Goal: Information Seeking & Learning: Learn about a topic

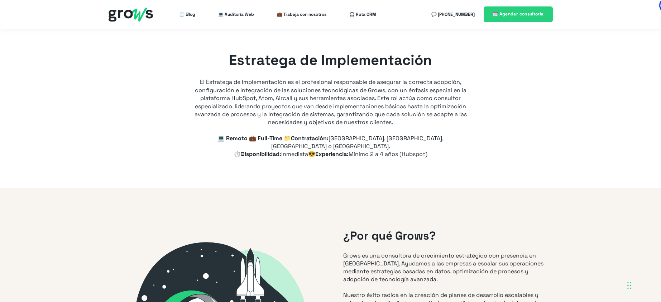
click at [297, 89] on div "Estratega de Implementación El Estratega de Implementación es el profesional re…" at bounding box center [330, 88] width 272 height 76
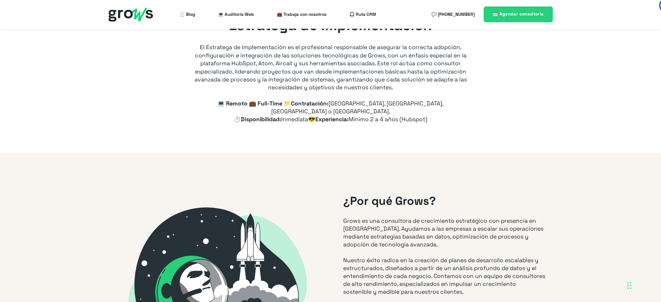
scroll to position [34, 0]
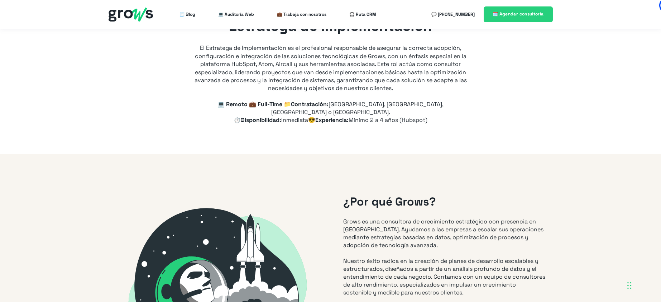
click at [351, 117] on div "Estratega de Implementación El Estratega de Implementación es el profesional re…" at bounding box center [330, 74] width 272 height 116
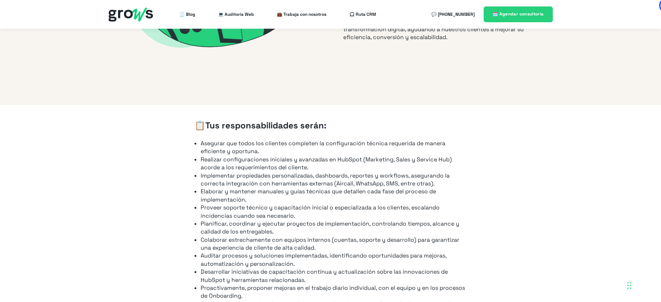
scroll to position [400, 0]
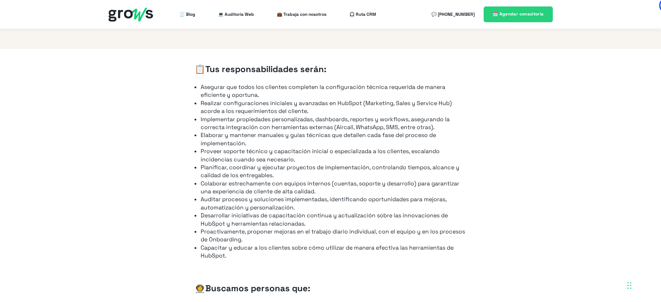
click at [213, 86] on li "Asegurar que todos los clientes completen la configuración técnica requerida de…" at bounding box center [334, 91] width 266 height 16
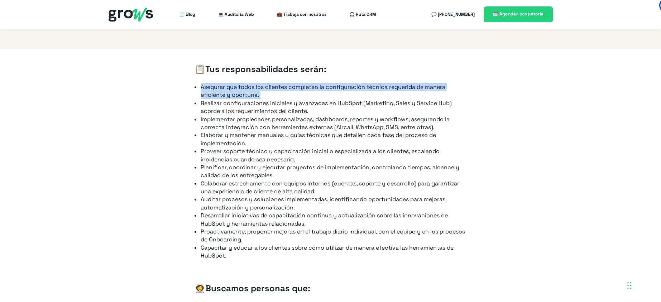
click at [213, 86] on li "Asegurar que todos los clientes completen la configuración técnica requerida de…" at bounding box center [334, 91] width 266 height 16
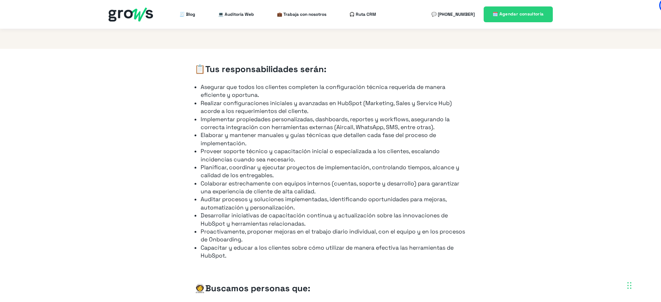
click at [220, 99] on li "Realizar configuraciones iniciales y avanzadas en HubSpot (Marketing, Sales y S…" at bounding box center [334, 107] width 266 height 16
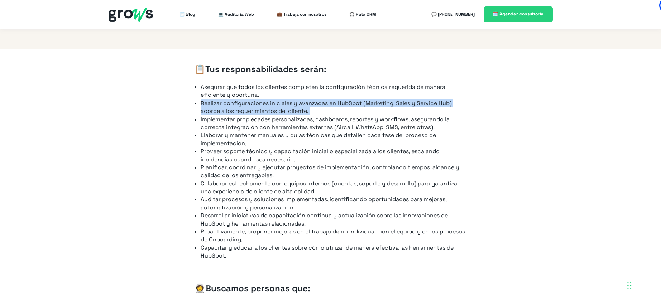
click at [220, 99] on li "Realizar configuraciones iniciales y avanzadas en HubSpot (Marketing, Sales y S…" at bounding box center [334, 107] width 266 height 16
click at [225, 99] on li "Realizar configuraciones iniciales y avanzadas en HubSpot (Marketing, Sales y S…" at bounding box center [334, 107] width 266 height 16
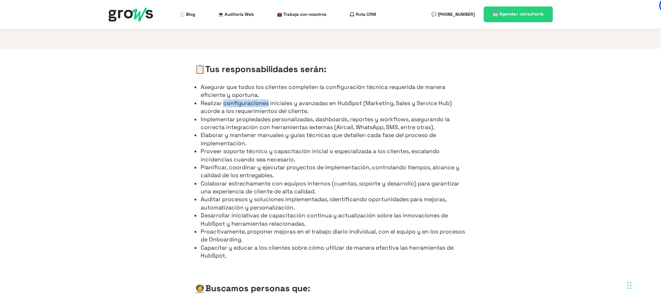
click at [225, 99] on li "Realizar configuraciones iniciales y avanzadas en HubSpot (Marketing, Sales y S…" at bounding box center [334, 107] width 266 height 16
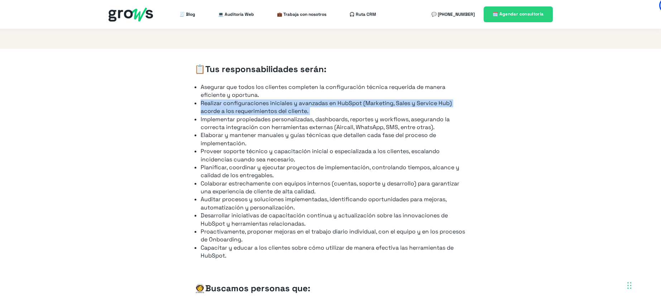
click at [225, 99] on li "Realizar configuraciones iniciales y avanzadas en HubSpot (Marketing, Sales y S…" at bounding box center [334, 107] width 266 height 16
click at [225, 101] on li "Realizar configuraciones iniciales y avanzadas en HubSpot (Marketing, Sales y S…" at bounding box center [334, 107] width 266 height 16
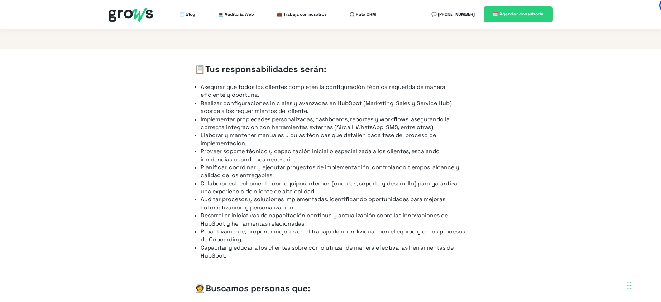
click at [225, 115] on li "Implementar propiedades personalizadas, dashboards, reportes y workflows, asegu…" at bounding box center [334, 123] width 266 height 16
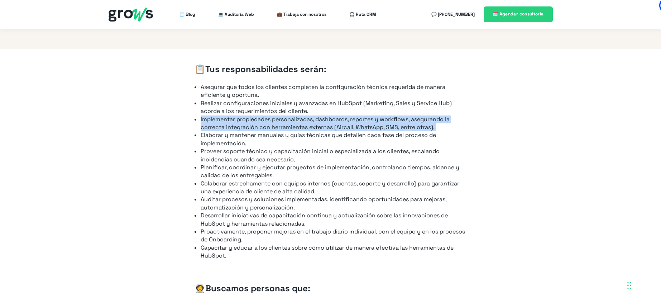
click at [225, 115] on li "Implementar propiedades personalizadas, dashboards, reportes y workflows, asegu…" at bounding box center [334, 123] width 266 height 16
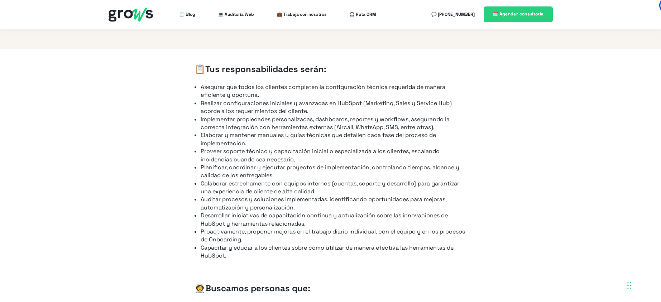
click at [230, 131] on li "Elaborar y mantener manuales y guías técnicas que detallen cada fase del proces…" at bounding box center [334, 139] width 266 height 16
click at [232, 147] on li "Proveer soporte técnico y capacitación inicial o especializada a los clientes, …" at bounding box center [334, 155] width 266 height 16
click at [224, 131] on li "Elaborar y mantener manuales y guías técnicas que detallen cada fase del proces…" at bounding box center [334, 139] width 266 height 16
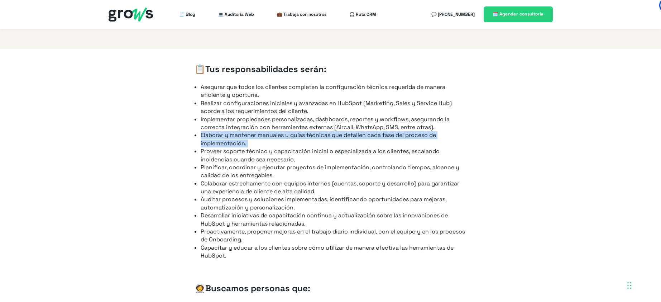
click at [224, 131] on li "Elaborar y mantener manuales y guías técnicas que detallen cada fase del proces…" at bounding box center [334, 139] width 266 height 16
click at [240, 136] on li "Elaborar y mantener manuales y guías técnicas que detallen cada fase del proces…" at bounding box center [334, 139] width 266 height 16
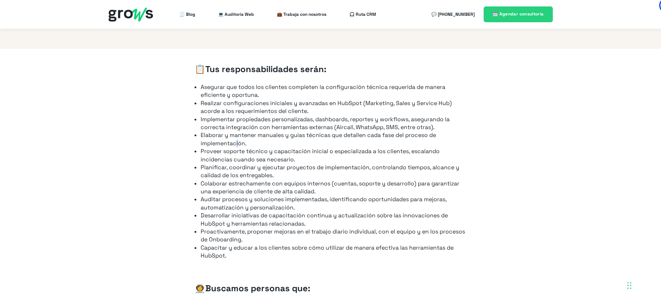
click at [236, 136] on li "Elaborar y mantener manuales y guías técnicas que detallen cada fase del proces…" at bounding box center [334, 139] width 266 height 16
click at [238, 148] on li "Proveer soporte técnico y capacitación inicial o especializada a los clientes, …" at bounding box center [334, 155] width 266 height 16
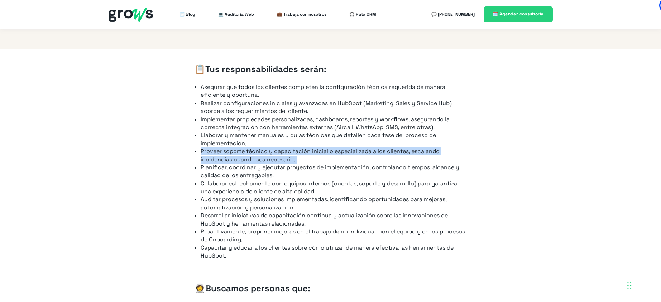
click at [238, 148] on li "Proveer soporte técnico y capacitación inicial o especializada a los clientes, …" at bounding box center [334, 155] width 266 height 16
click at [235, 147] on li "Proveer soporte técnico y capacitación inicial o especializada a los clientes, …" at bounding box center [334, 155] width 266 height 16
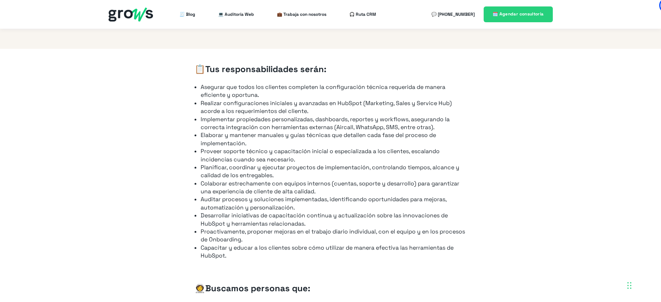
click at [234, 153] on li "Proveer soporte técnico y capacitación inicial o especializada a los clientes, …" at bounding box center [334, 155] width 266 height 16
click at [234, 163] on li "Planificar, coordinar y ejecutar proyectos de implementación, controlando tiemp…" at bounding box center [334, 171] width 266 height 16
click at [224, 163] on li "Planificar, coordinar y ejecutar proyectos de implementación, controlando tiemp…" at bounding box center [334, 171] width 266 height 16
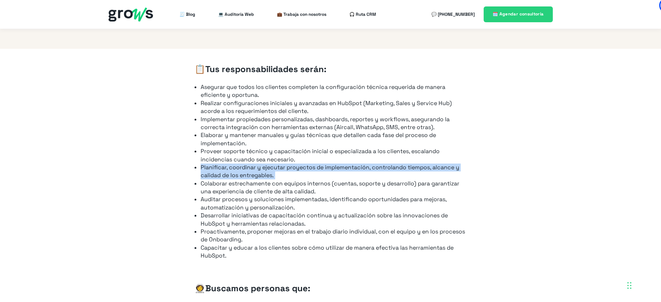
click at [224, 163] on li "Planificar, coordinar y ejecutar proyectos de implementación, controlando tiemp…" at bounding box center [334, 171] width 266 height 16
click at [213, 168] on li "Planificar, coordinar y ejecutar proyectos de implementación, controlando tiemp…" at bounding box center [334, 171] width 266 height 16
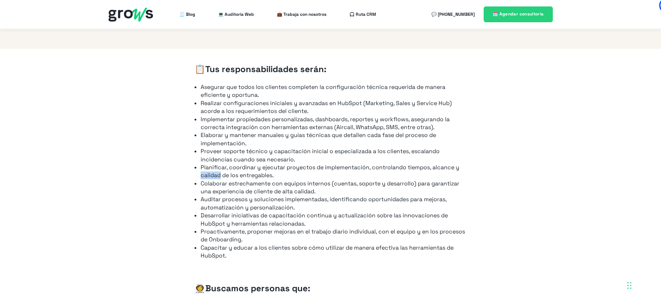
click at [213, 168] on li "Planificar, coordinar y ejecutar proyectos de implementación, controlando tiemp…" at bounding box center [334, 171] width 266 height 16
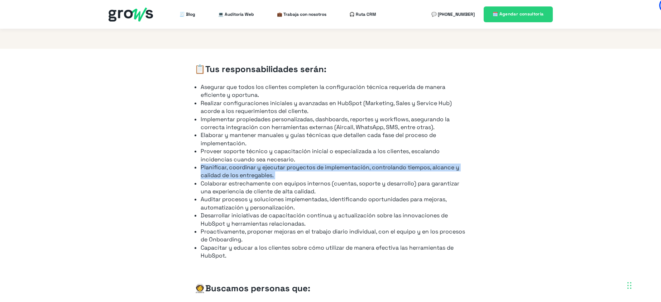
click at [213, 168] on li "Planificar, coordinar y ejecutar proyectos de implementación, controlando tiemp…" at bounding box center [334, 171] width 266 height 16
click at [197, 175] on ul "Asegurar que todos los clientes completen la configuración técnica requerida de…" at bounding box center [330, 171] width 272 height 177
